Goal: Information Seeking & Learning: Learn about a topic

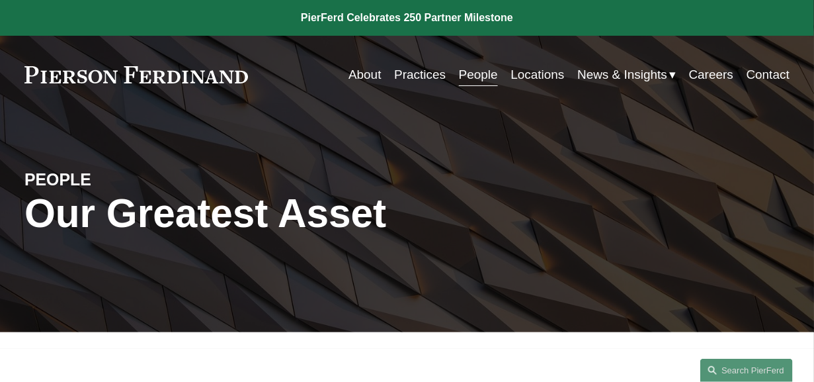
click at [415, 78] on link "Practices" at bounding box center [420, 74] width 52 height 25
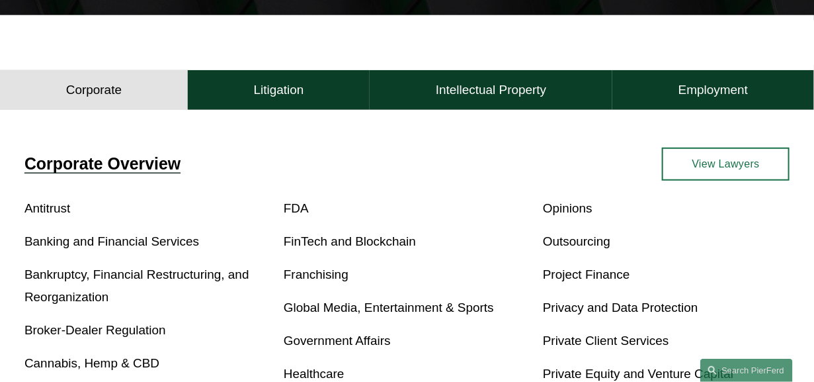
scroll to position [413, 0]
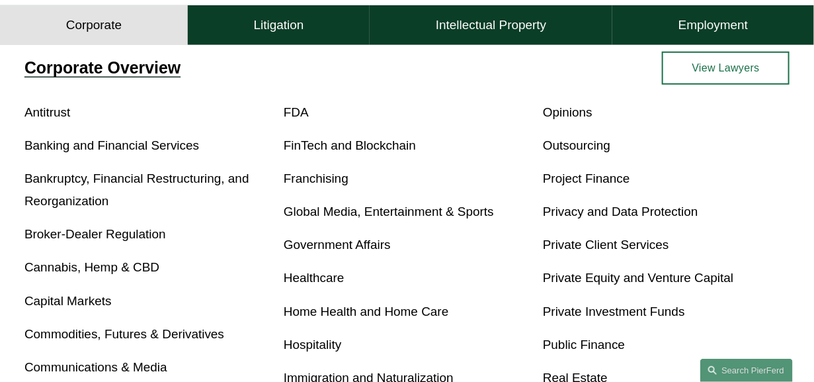
click at [308, 23] on button "Litigation" at bounding box center [279, 25] width 182 height 40
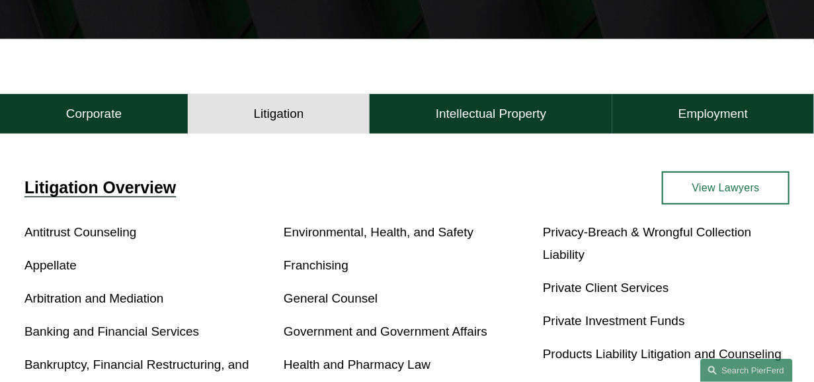
scroll to position [286, 0]
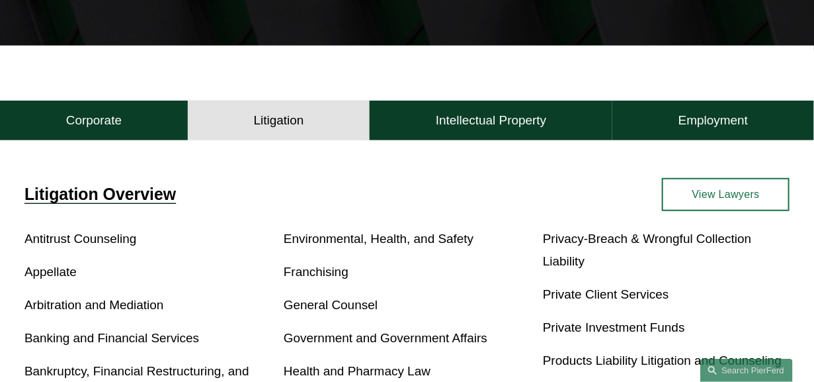
click at [58, 268] on p "Appellate" at bounding box center [147, 272] width 247 height 22
click at [58, 278] on link "Appellate" at bounding box center [50, 271] width 52 height 14
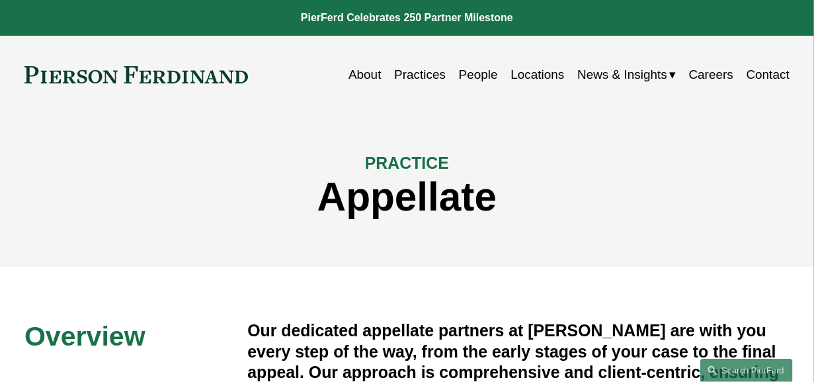
click at [471, 74] on link "People" at bounding box center [478, 74] width 39 height 25
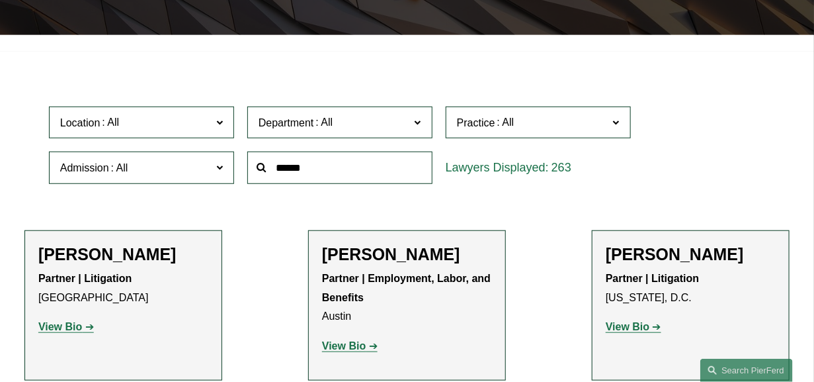
scroll to position [330, 0]
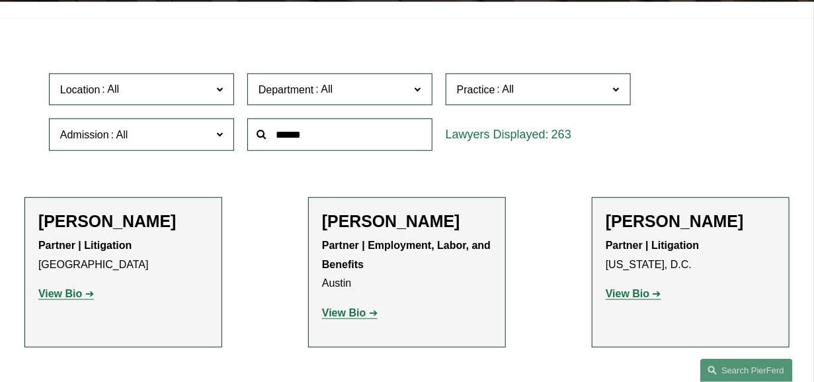
click at [620, 93] on span at bounding box center [616, 88] width 7 height 17
click at [0, 0] on link "Appellate" at bounding box center [0, 0] width 0 height 0
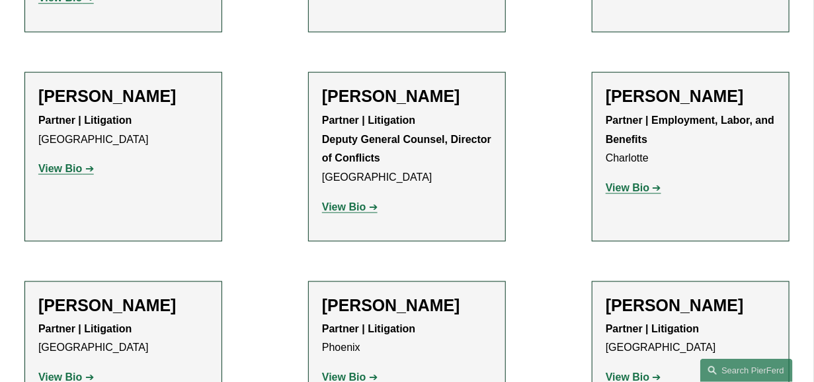
scroll to position [2344, 0]
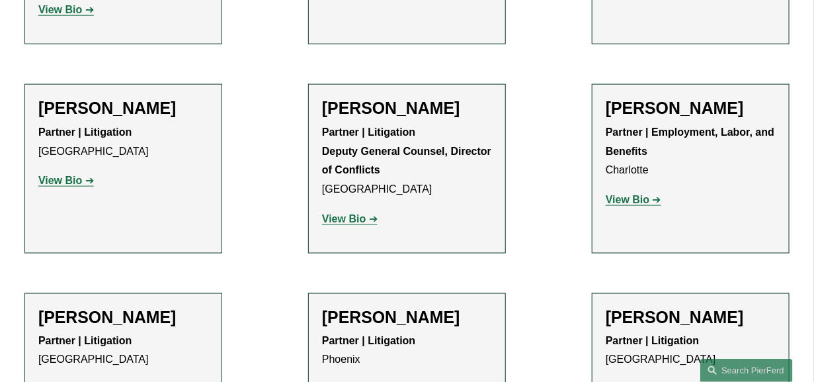
click at [626, 381] on strong "View Bio" at bounding box center [628, 389] width 44 height 11
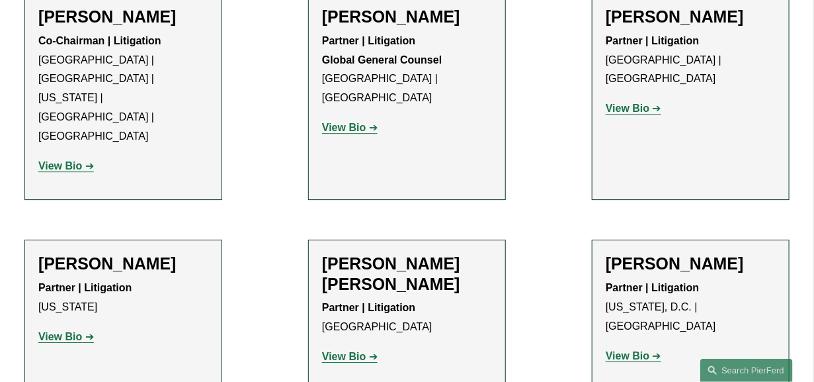
scroll to position [939, 0]
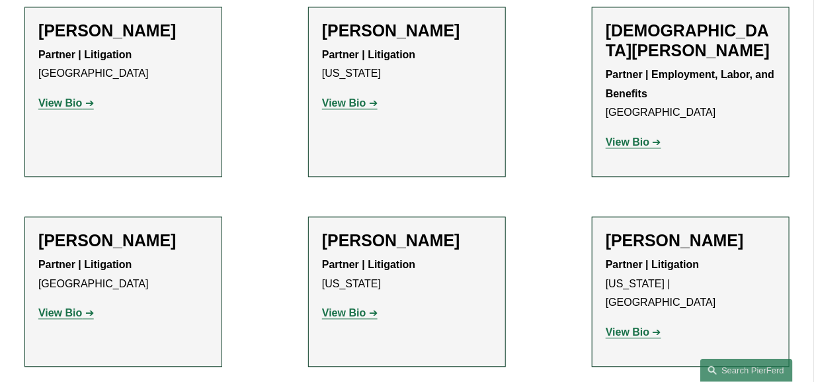
click at [46, 318] on strong "View Bio" at bounding box center [60, 312] width 44 height 11
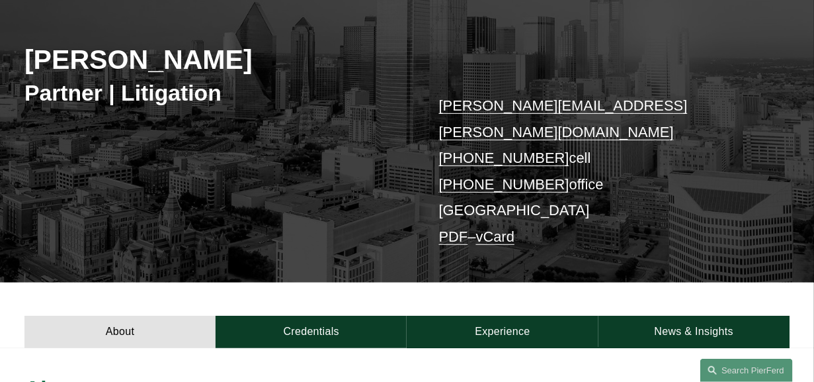
scroll to position [330, 0]
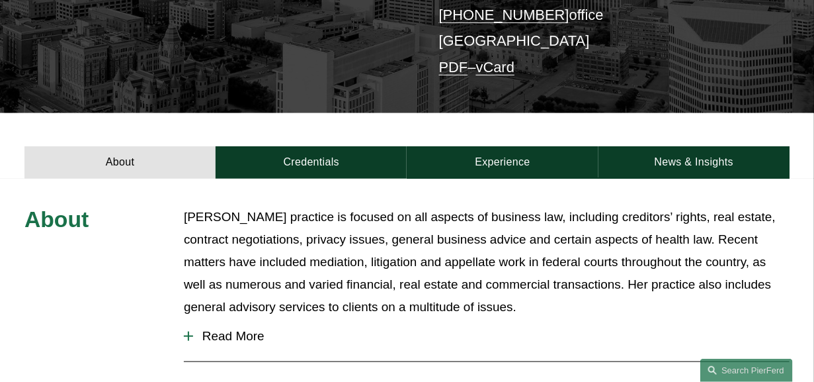
click at [190, 319] on button "Read More" at bounding box center [487, 336] width 606 height 34
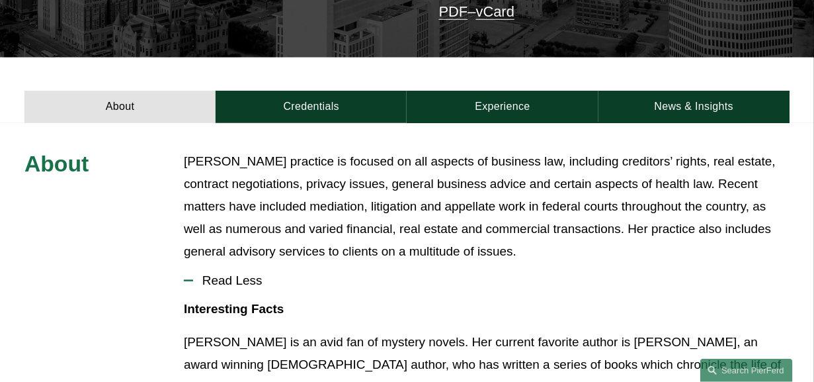
scroll to position [165, 0]
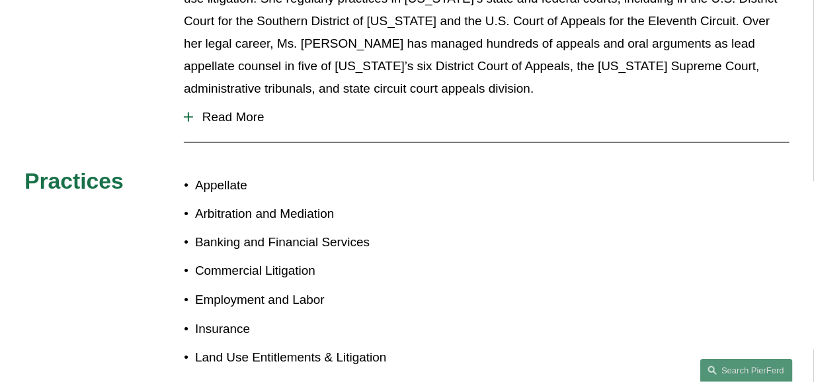
scroll to position [657, 0]
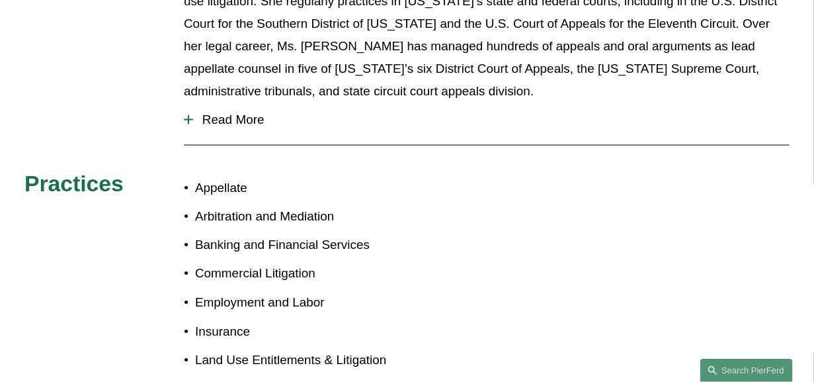
click at [188, 115] on div at bounding box center [188, 119] width 1 height 9
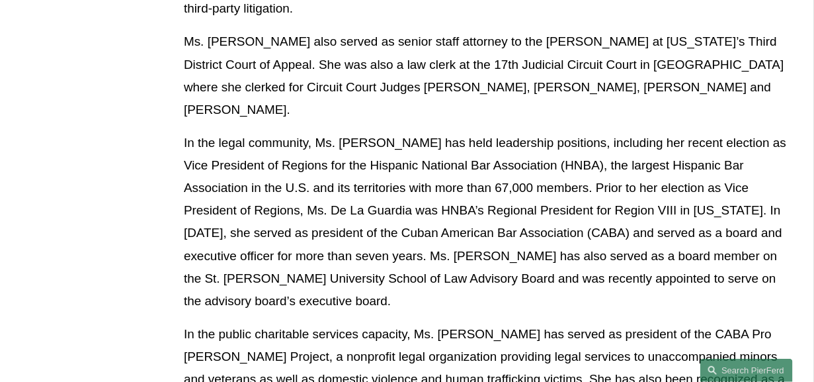
scroll to position [1153, 0]
